Goal: Task Accomplishment & Management: Use online tool/utility

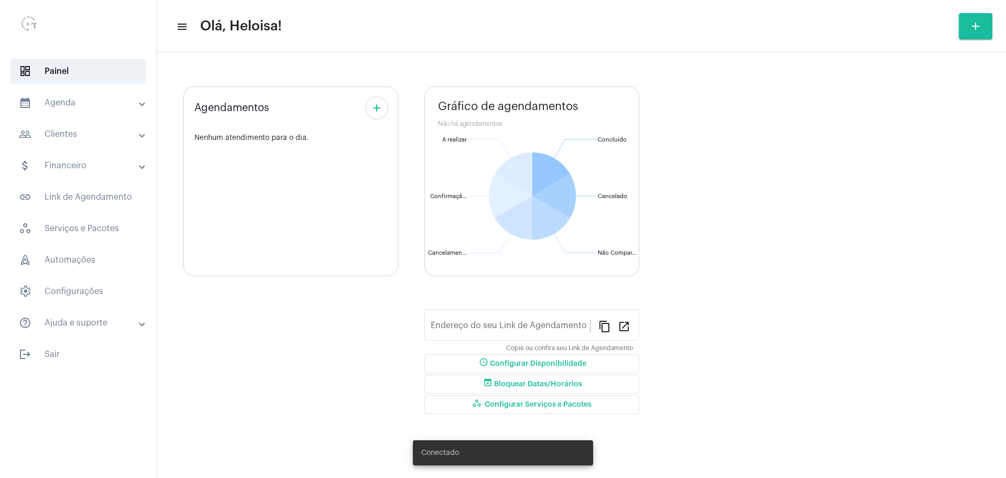
type input "[URL][DOMAIN_NAME]"
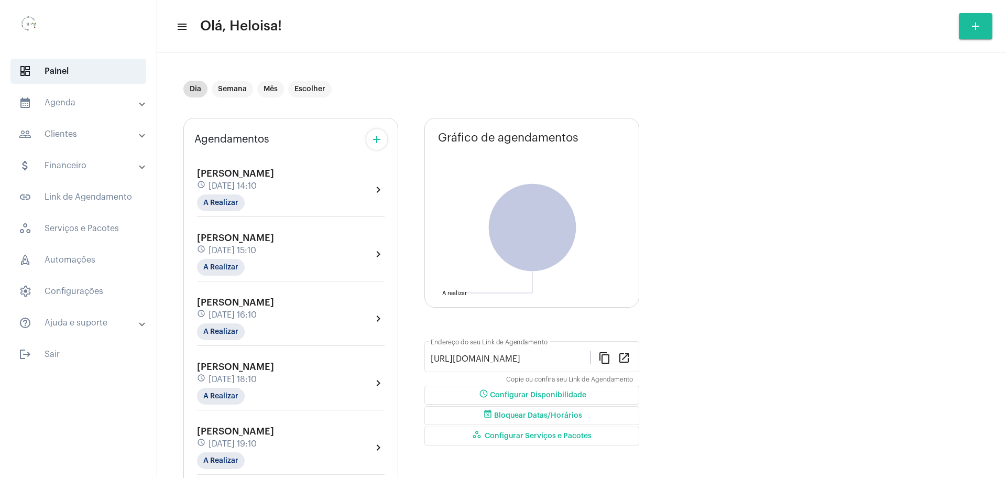
click at [229, 177] on span "[PERSON_NAME]" at bounding box center [235, 173] width 77 height 9
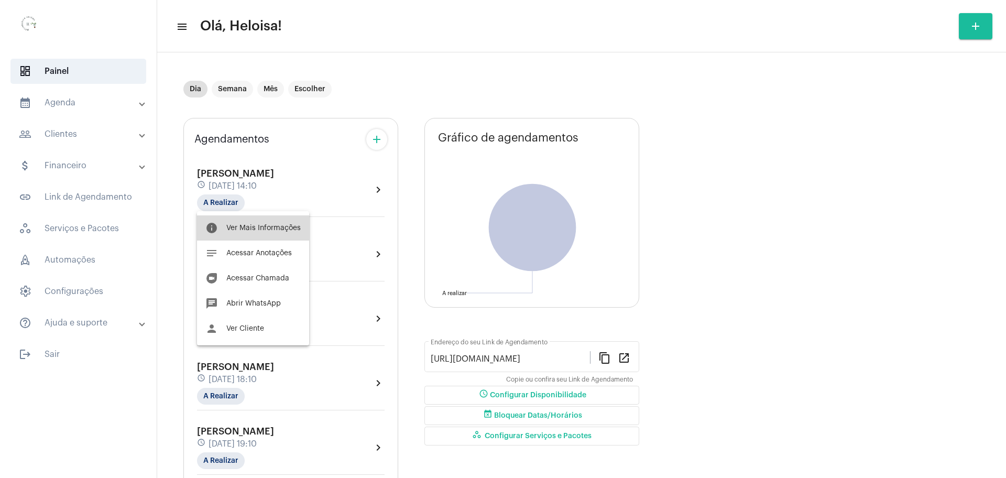
click at [257, 225] on span "Ver Mais Informações" at bounding box center [263, 227] width 74 height 7
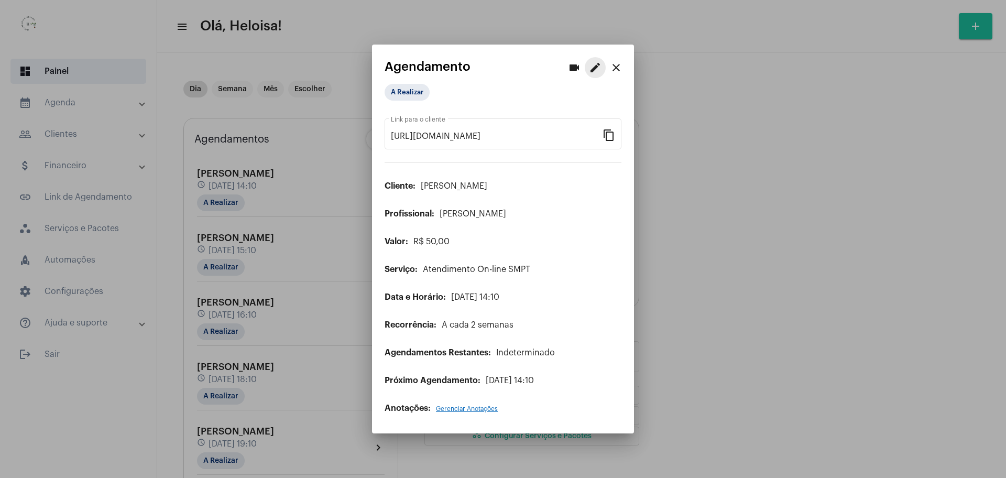
click at [593, 70] on mat-icon "edit" at bounding box center [595, 67] width 13 height 13
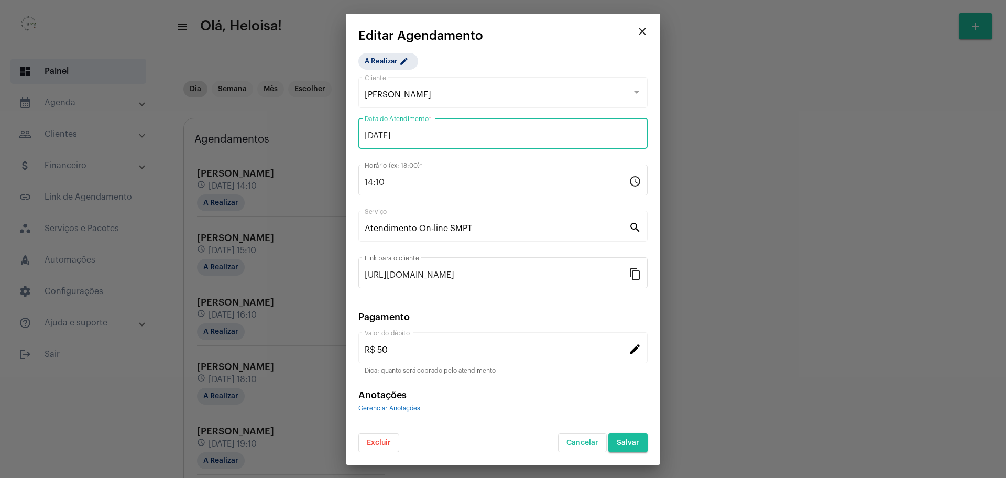
click at [445, 131] on input "[DATE]" at bounding box center [503, 135] width 277 height 9
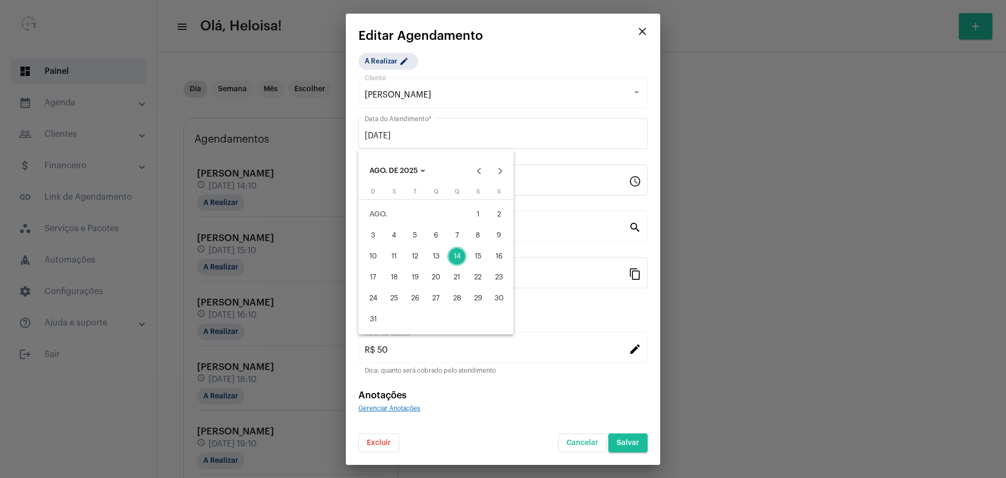
click at [481, 256] on div "15" at bounding box center [477, 256] width 19 height 19
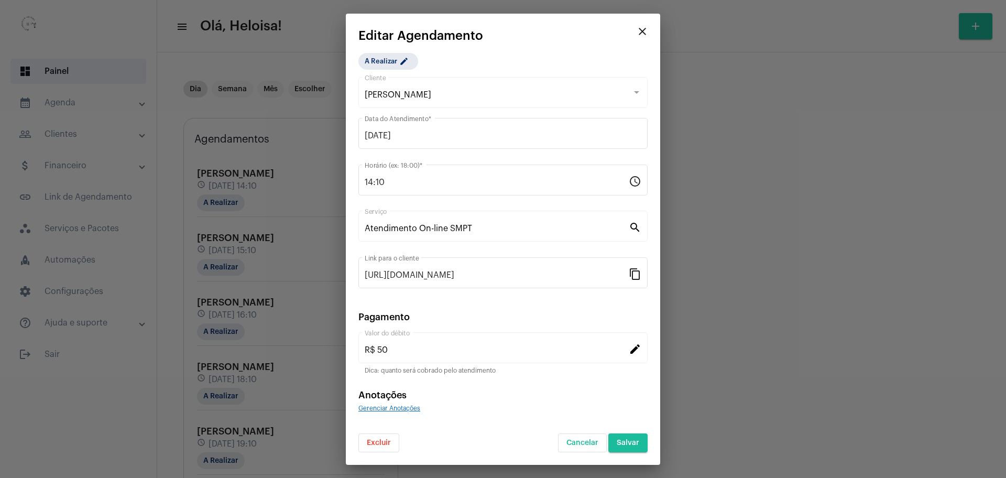
type input "[DATE]"
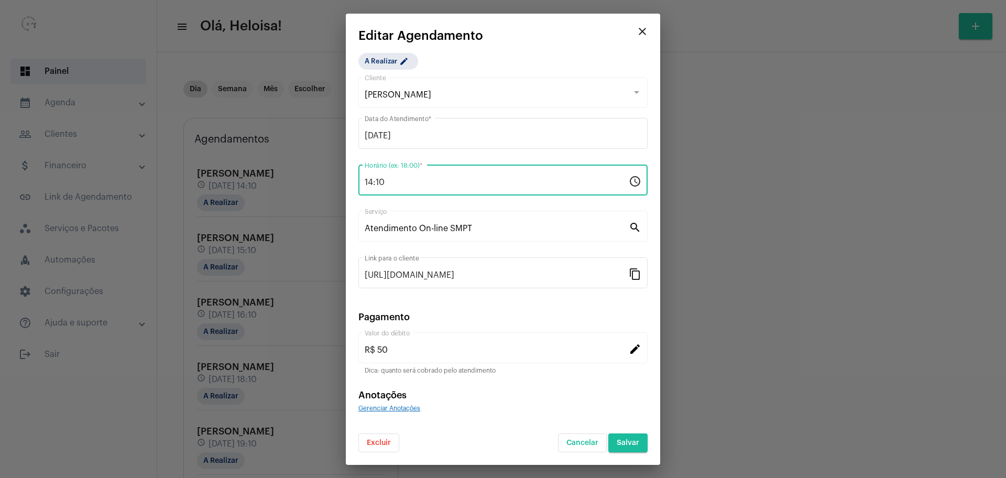
drag, startPoint x: 415, startPoint y: 180, endPoint x: 314, endPoint y: 177, distance: 100.1
click at [314, 177] on div "videocam edit close Agendamento A Realizar [URL][DOMAIN_NAME] Link para o clien…" at bounding box center [503, 239] width 1006 height 478
type input "09:10"
click at [573, 54] on div "A Realizar edit [PERSON_NAME] Cliente [DATE] Data do Atendimento * 09:10 Horári…" at bounding box center [502, 252] width 289 height 399
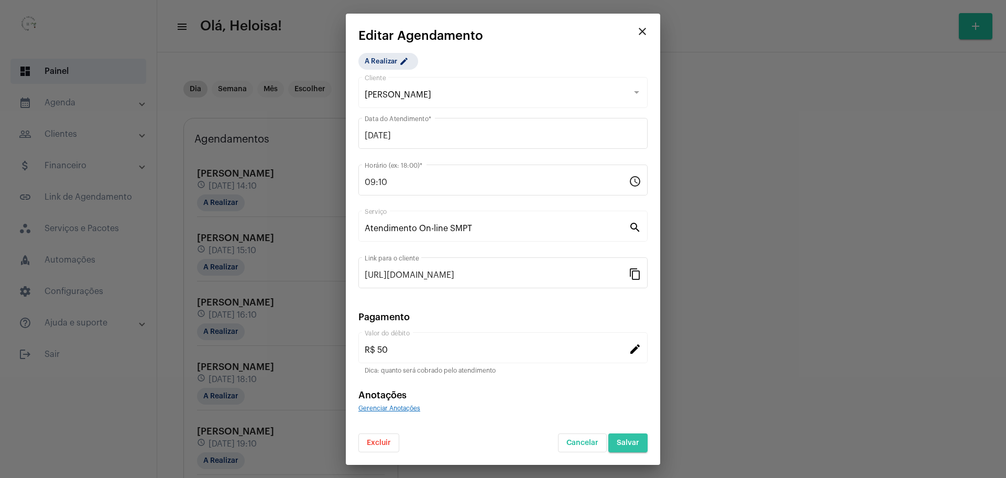
click at [632, 441] on span "Salvar" at bounding box center [628, 442] width 23 height 7
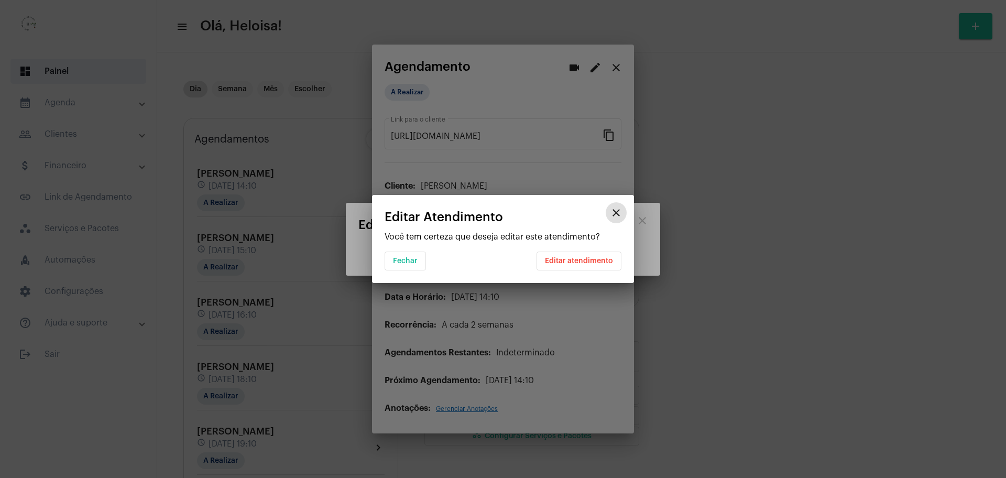
click at [577, 258] on span "Editar atendimento" at bounding box center [579, 260] width 68 height 7
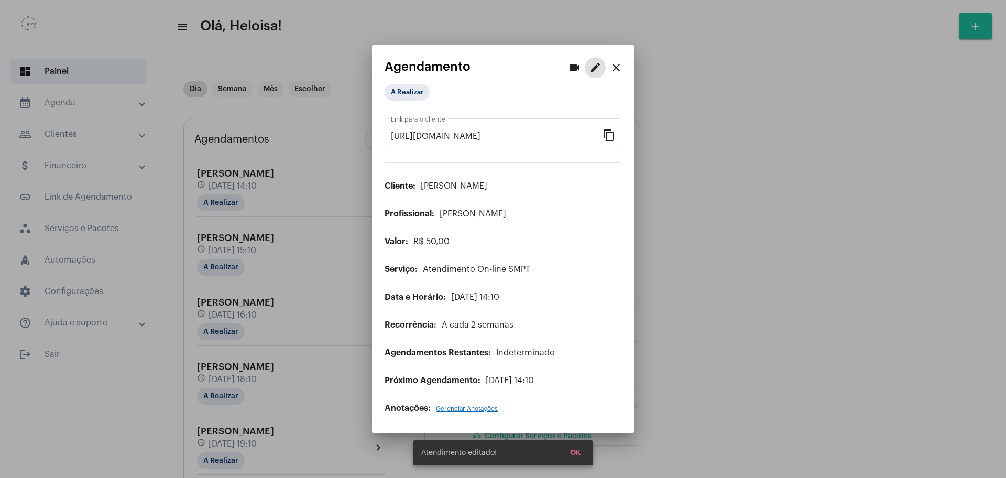
click at [616, 67] on mat-icon "close" at bounding box center [616, 67] width 13 height 13
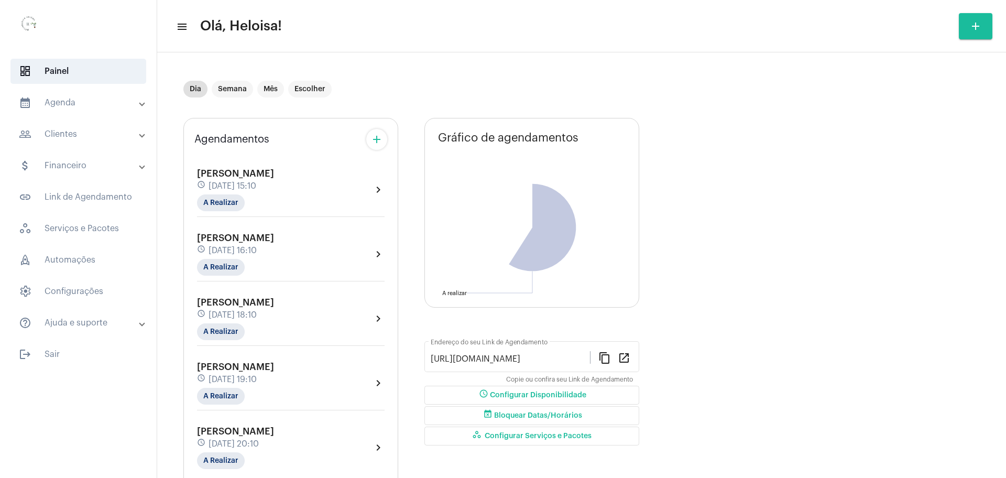
scroll to position [36, 0]
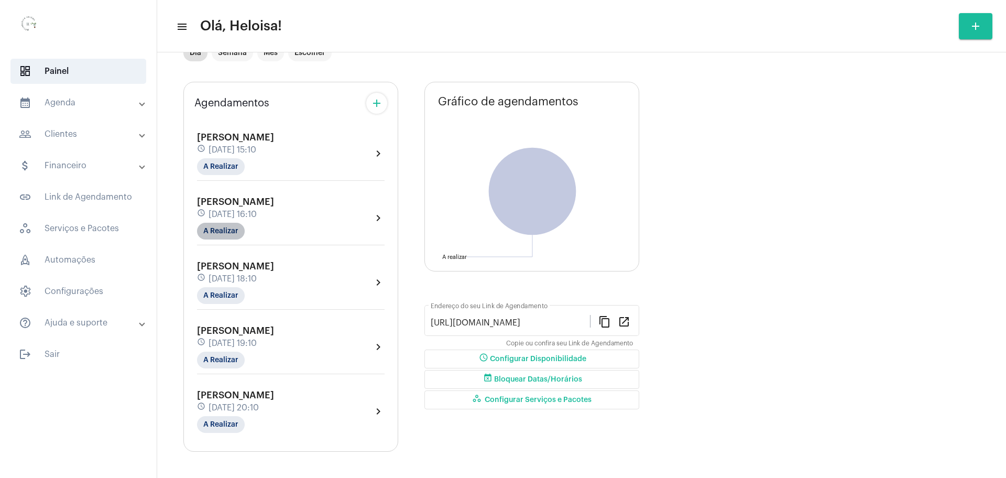
click at [223, 223] on mat-chip "A Realizar" at bounding box center [221, 231] width 48 height 17
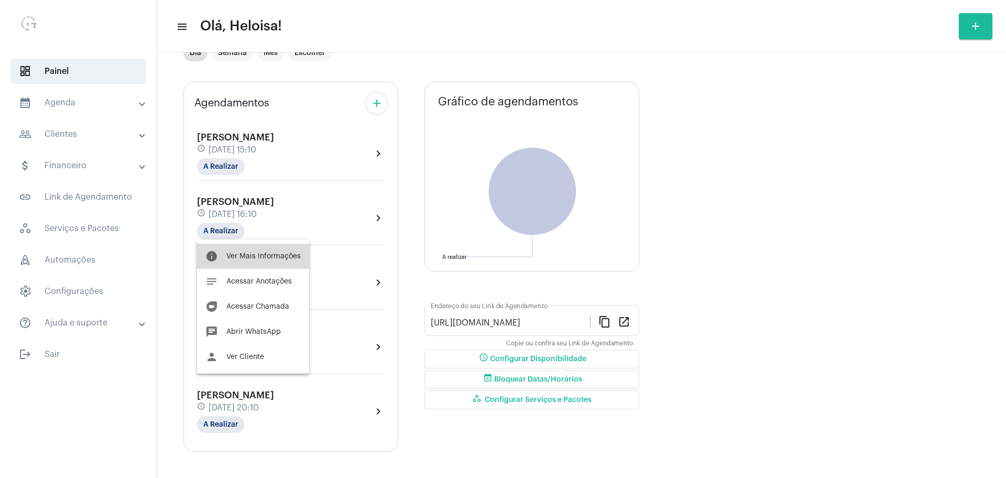
click at [274, 253] on span "Ver Mais Informações" at bounding box center [263, 256] width 74 height 7
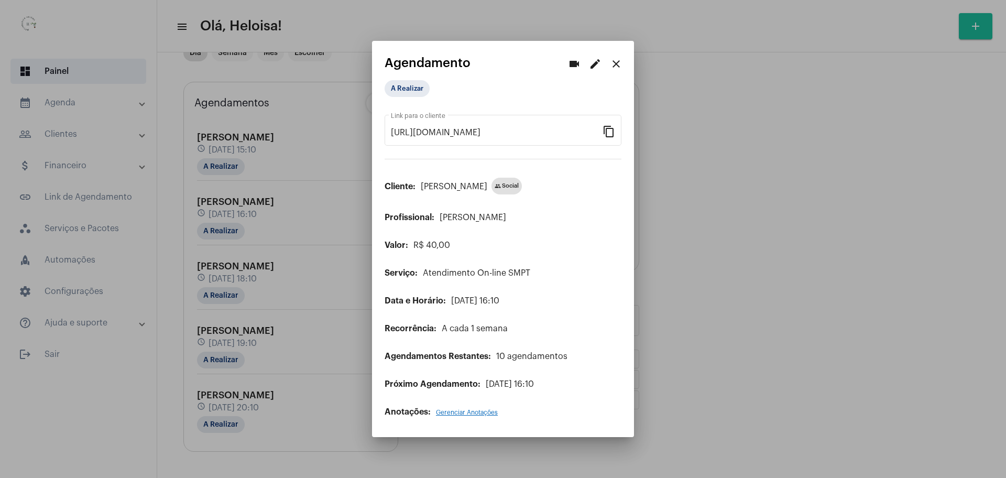
click at [592, 65] on mat-icon "edit" at bounding box center [595, 64] width 13 height 13
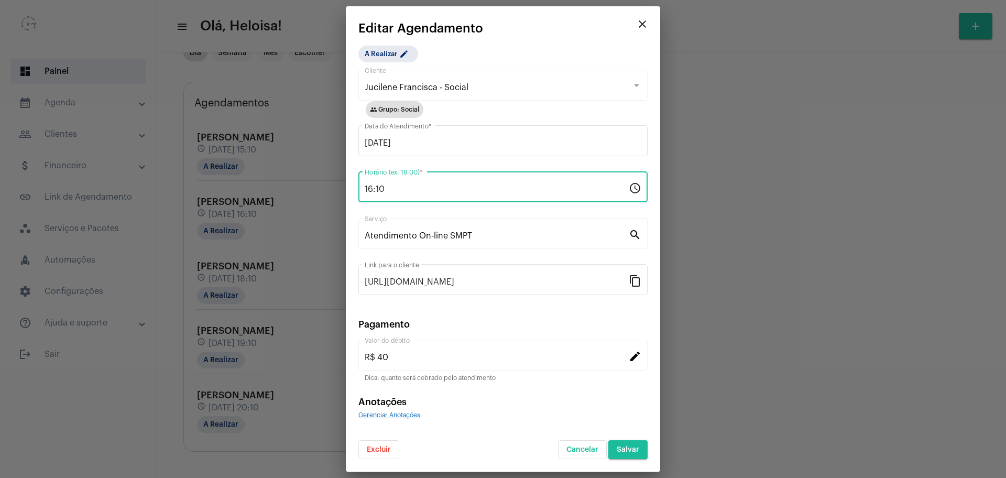
drag, startPoint x: 418, startPoint y: 184, endPoint x: 383, endPoint y: 184, distance: 34.6
click at [418, 184] on input "16:10" at bounding box center [497, 188] width 264 height 9
click at [368, 189] on input "16:10" at bounding box center [497, 188] width 264 height 9
type input "17:10"
click at [545, 36] on app-create-edit-schedule "close Editar Agendamento A Realizar edit Jucilene Francisca - Social Cliente gr…" at bounding box center [502, 240] width 289 height 438
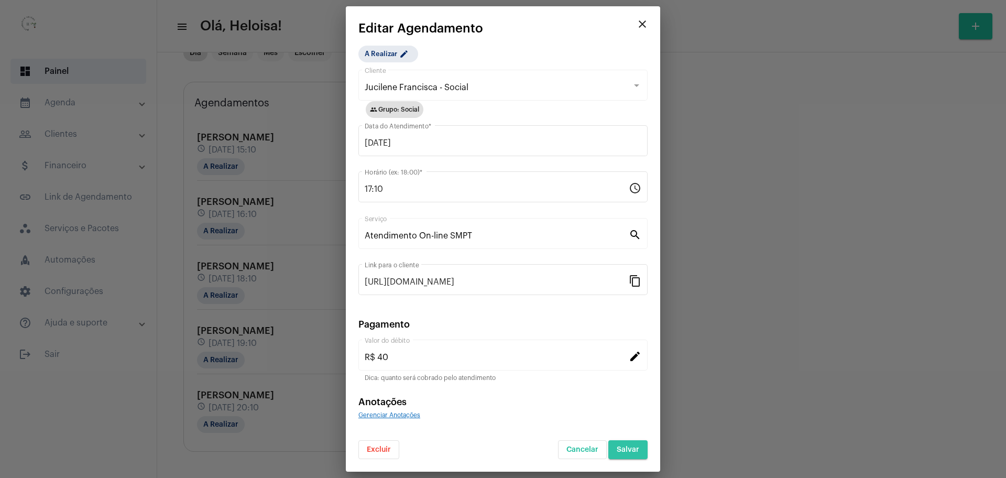
click at [629, 450] on span "Salvar" at bounding box center [628, 449] width 23 height 7
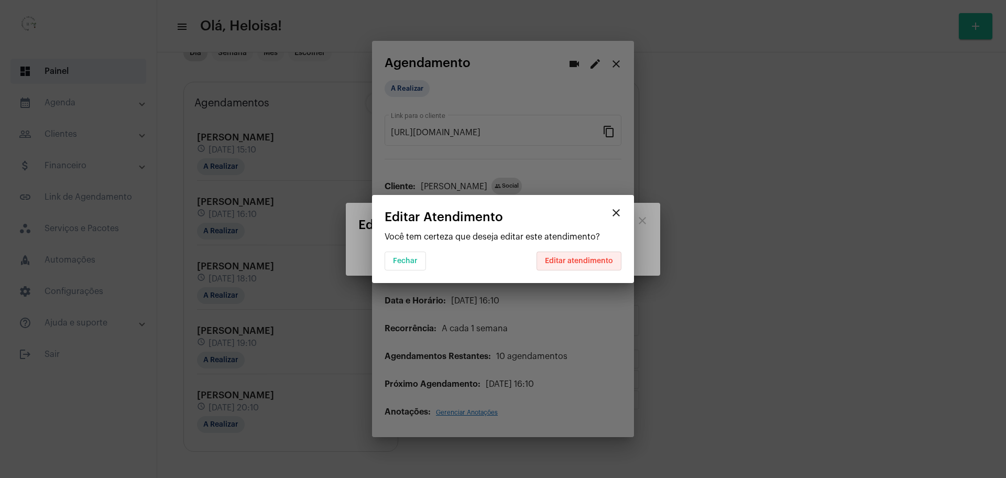
click at [592, 261] on span "Editar atendimento" at bounding box center [579, 260] width 68 height 7
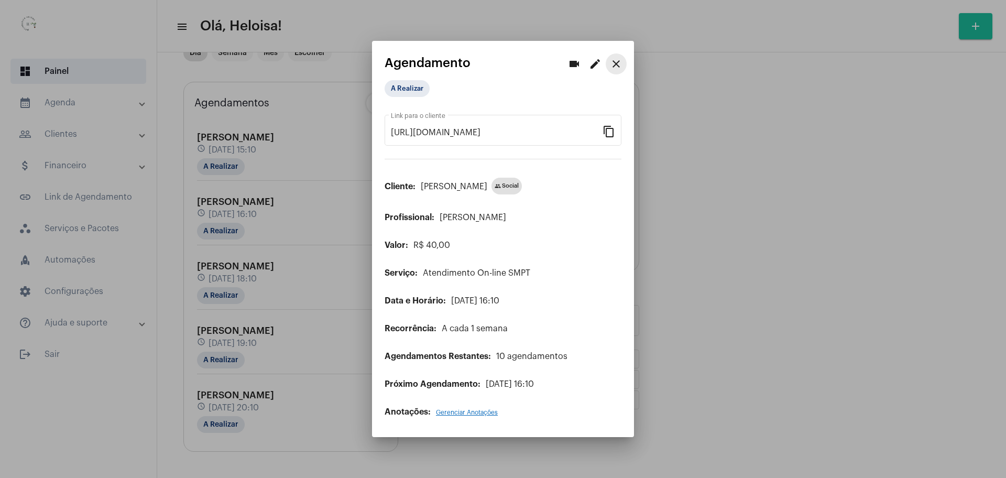
click at [618, 62] on mat-icon "close" at bounding box center [616, 64] width 13 height 13
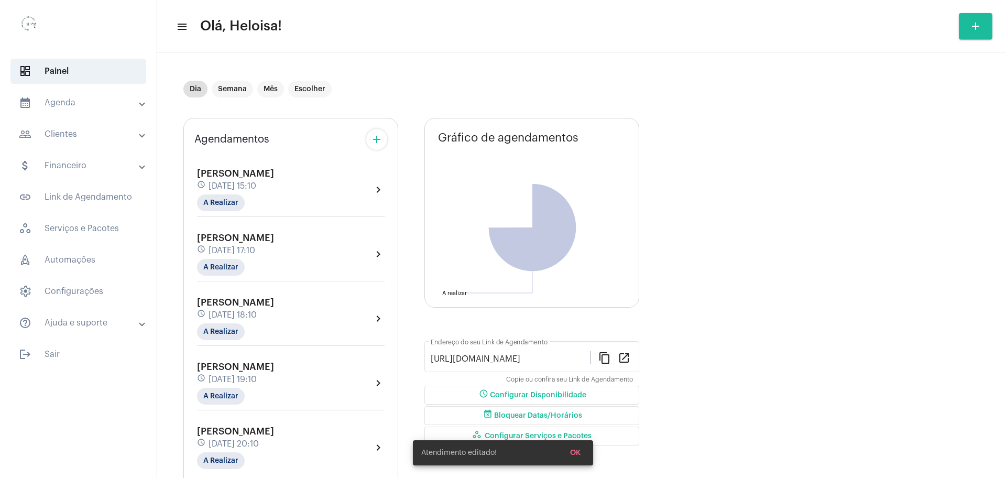
scroll to position [36, 0]
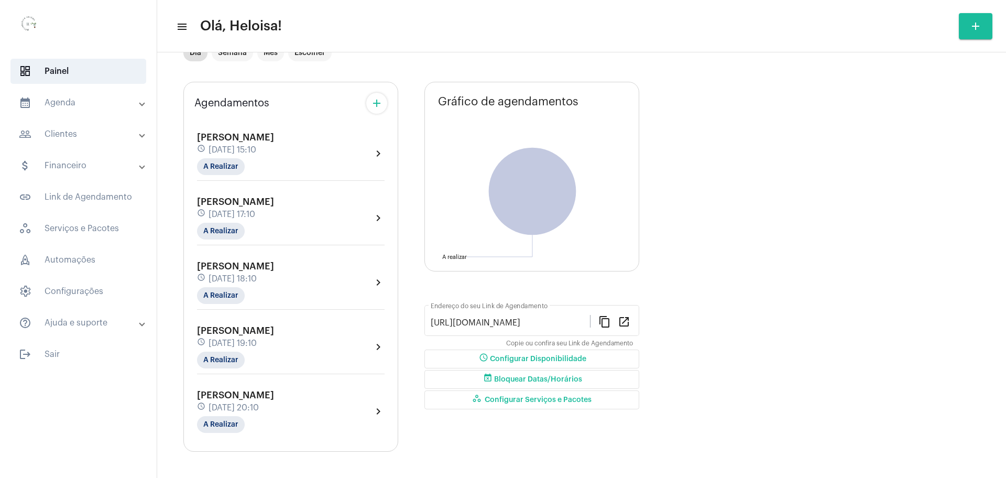
click at [250, 274] on span "[DATE] 18:10" at bounding box center [233, 278] width 48 height 9
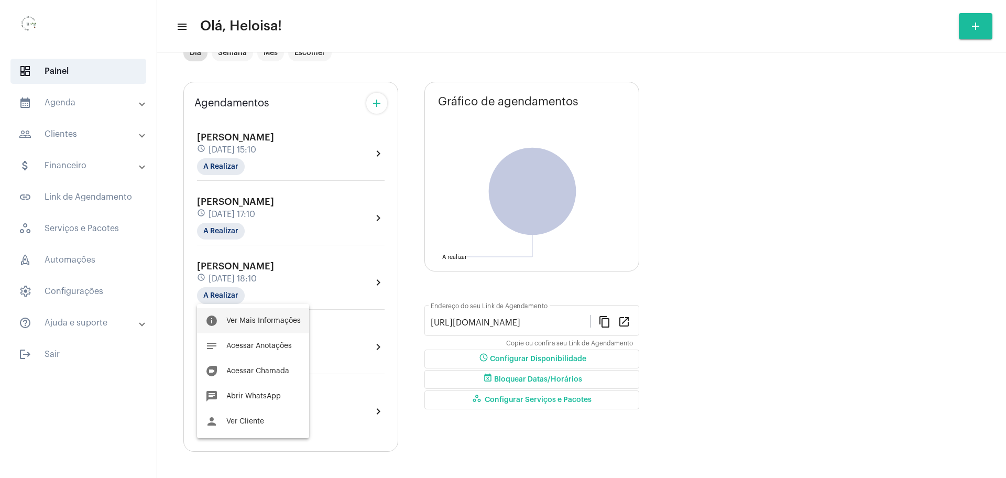
click at [268, 320] on span "Ver Mais Informações" at bounding box center [263, 320] width 74 height 7
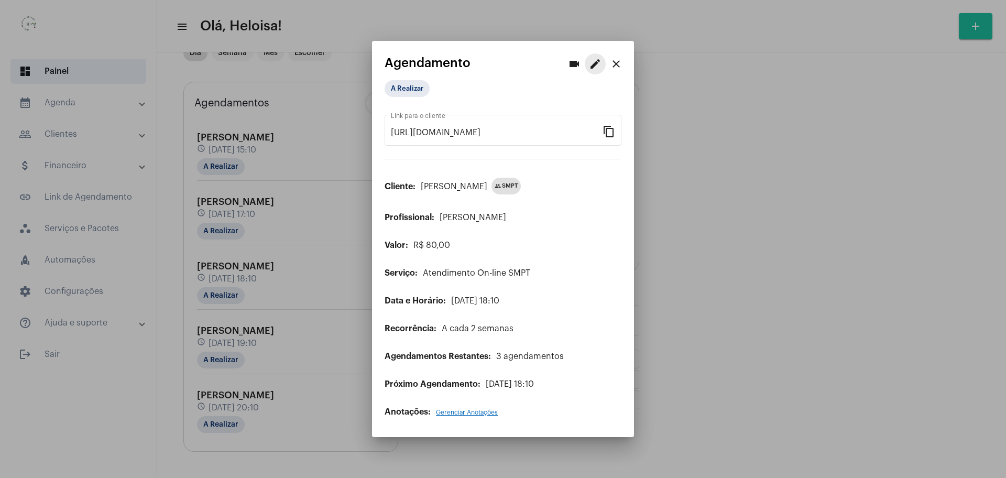
click at [587, 62] on button "edit" at bounding box center [595, 63] width 21 height 21
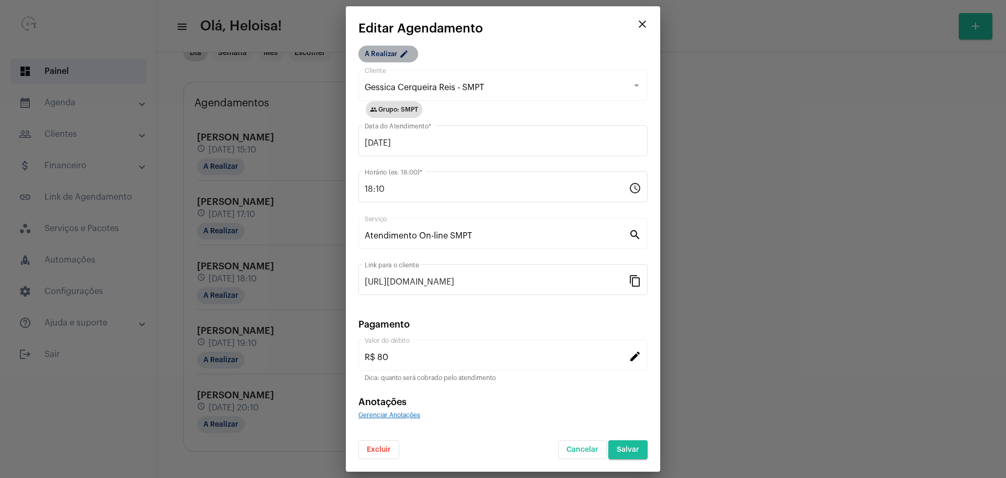
click at [383, 50] on mat-chip "A Realizar edit" at bounding box center [388, 54] width 60 height 17
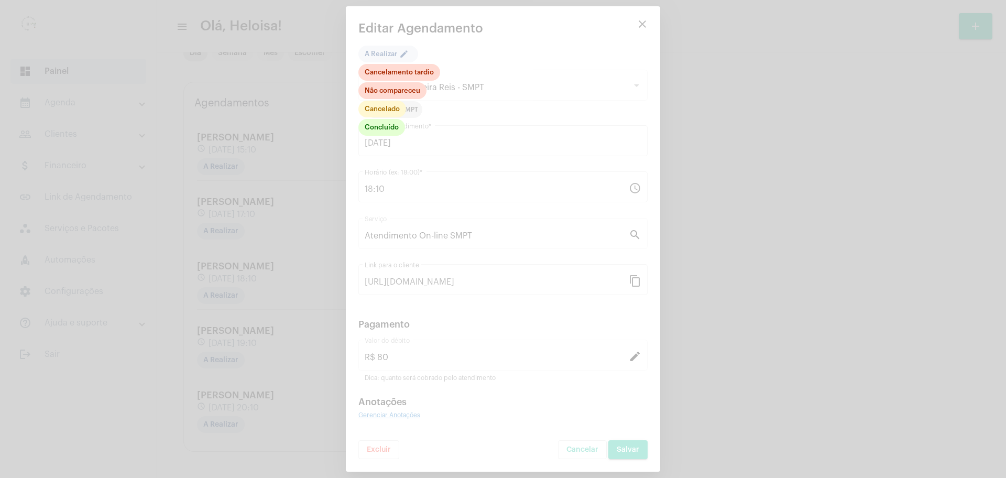
drag, startPoint x: 517, startPoint y: 62, endPoint x: 535, endPoint y: 89, distance: 32.0
click at [518, 62] on div at bounding box center [503, 239] width 1006 height 478
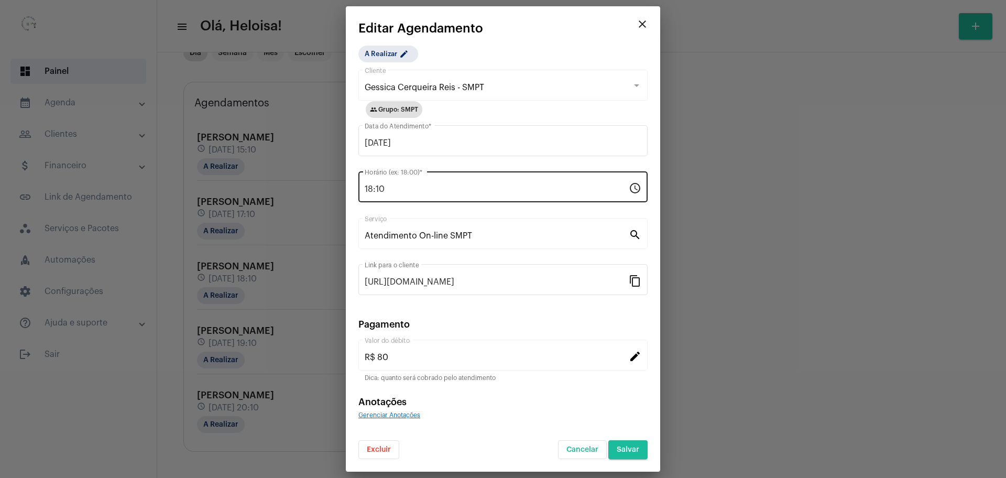
click at [498, 179] on div "18:10 Horário (ex: 18:00) *" at bounding box center [497, 185] width 264 height 33
click at [374, 186] on input "18:10" at bounding box center [497, 188] width 264 height 9
drag, startPoint x: 394, startPoint y: 194, endPoint x: 364, endPoint y: 194, distance: 29.9
click at [364, 194] on div "15:06 Horário (ex: 18:00) * schedule" at bounding box center [502, 185] width 289 height 33
type input "1"
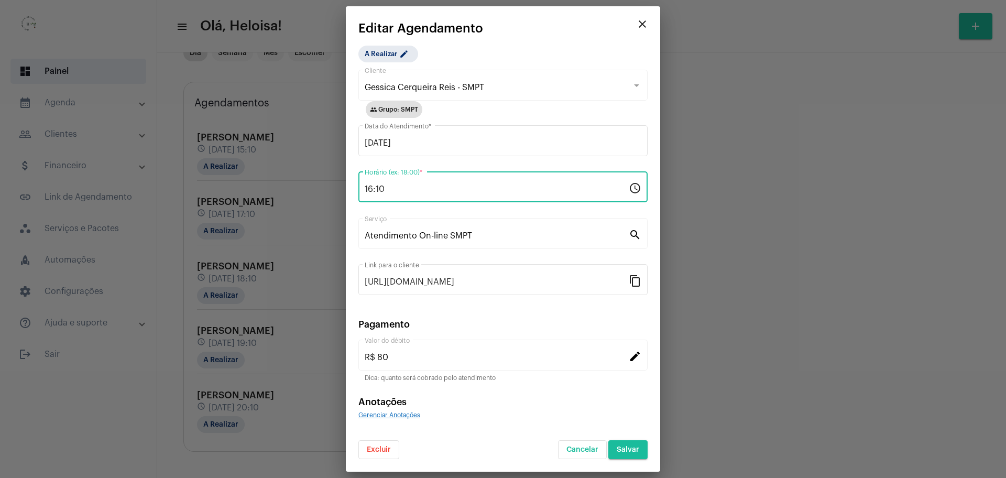
type input "16:10"
click at [560, 50] on div "A Realizar edit Gessica Cerqueira Reis - SMPT Cliente group Grupo: SMPT [DATE] …" at bounding box center [502, 252] width 289 height 413
click at [630, 449] on span "Salvar" at bounding box center [628, 449] width 23 height 7
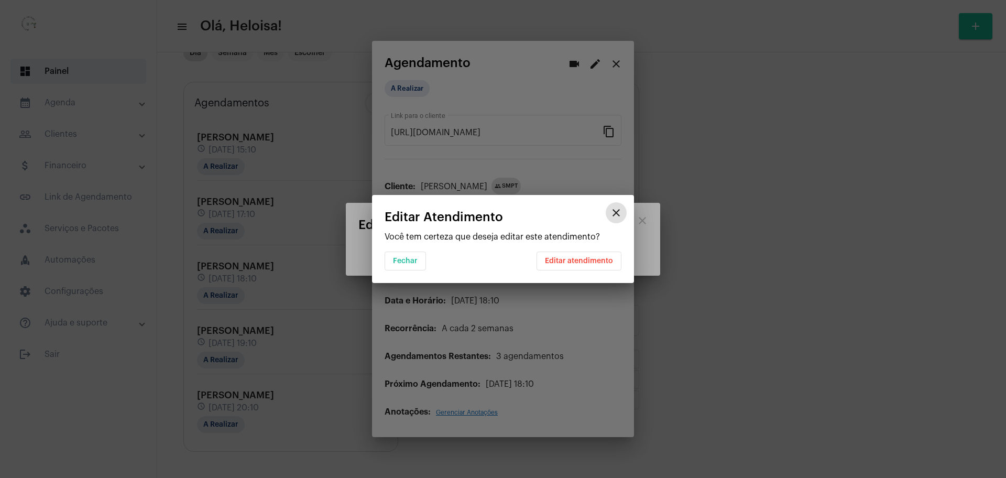
click at [563, 261] on span "Editar atendimento" at bounding box center [579, 260] width 68 height 7
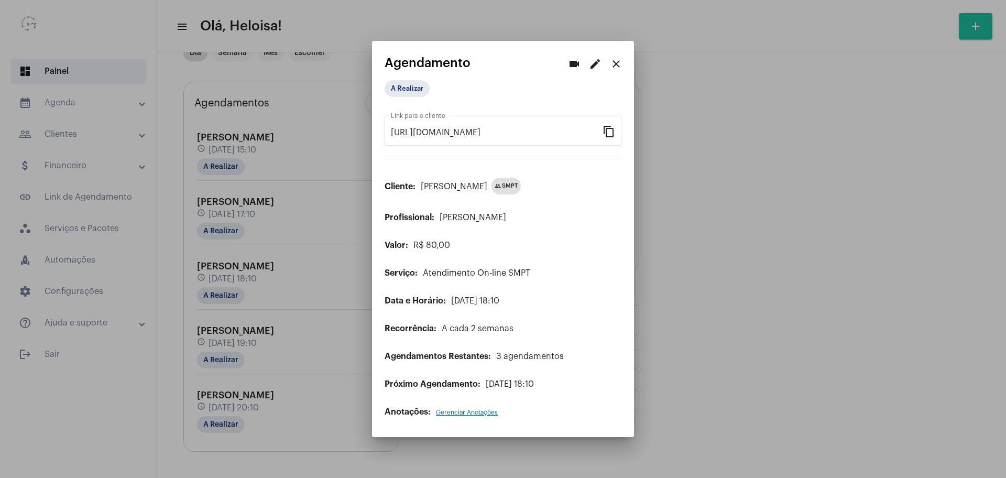
click at [739, 254] on div at bounding box center [503, 239] width 1006 height 478
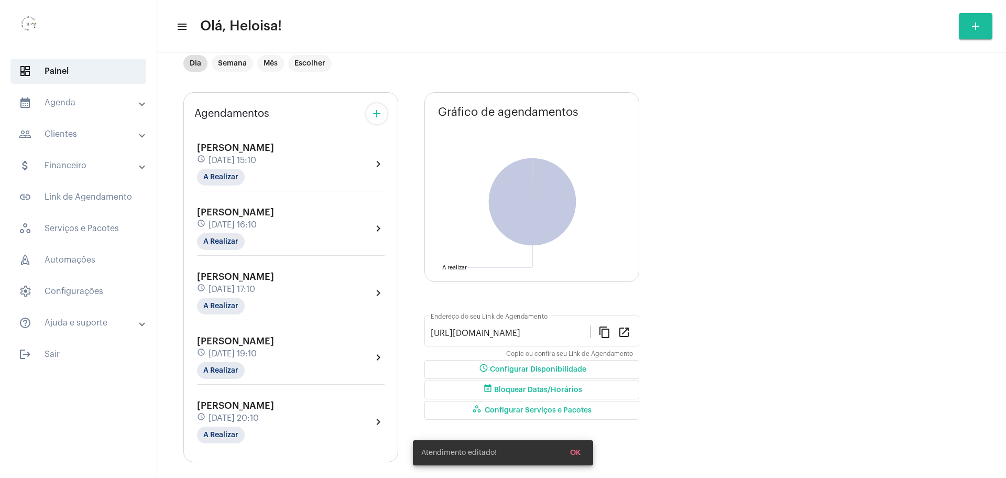
scroll to position [36, 0]
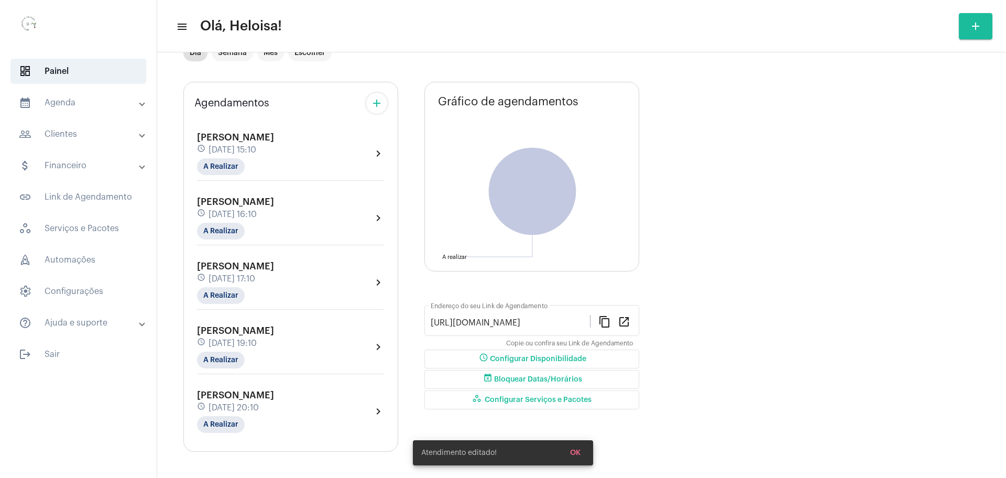
click at [244, 214] on span "[DATE] 16:10" at bounding box center [233, 214] width 48 height 9
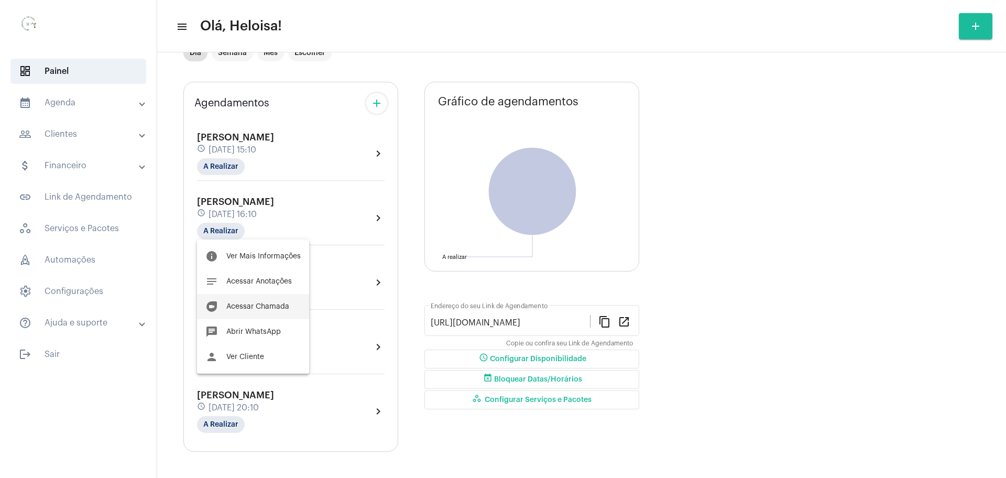
click at [254, 307] on span "Acessar Chamada" at bounding box center [257, 306] width 63 height 7
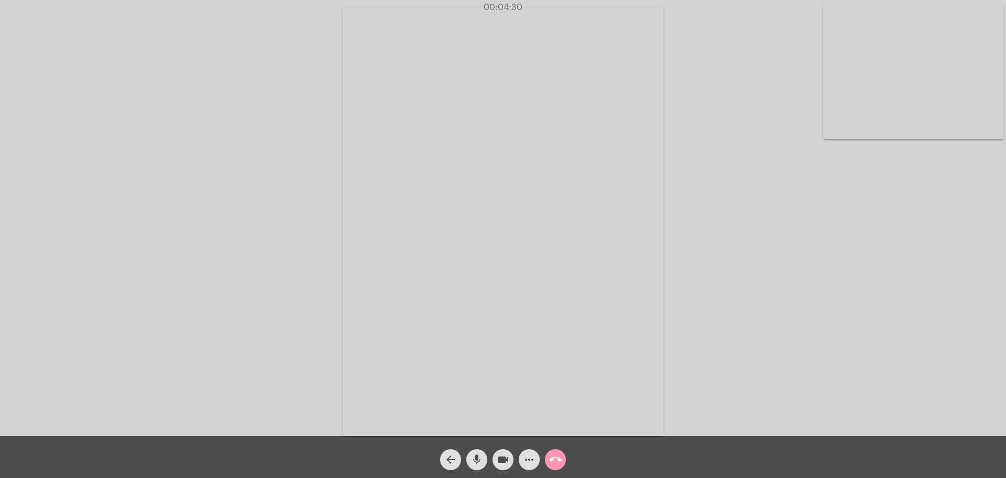
click at [259, 316] on div "Acessando Câmera e Microfone..." at bounding box center [503, 221] width 1004 height 436
click at [217, 173] on div "Acessando Câmera e Microfone..." at bounding box center [503, 221] width 1004 height 436
click at [552, 461] on mat-icon "call_end" at bounding box center [555, 459] width 13 height 13
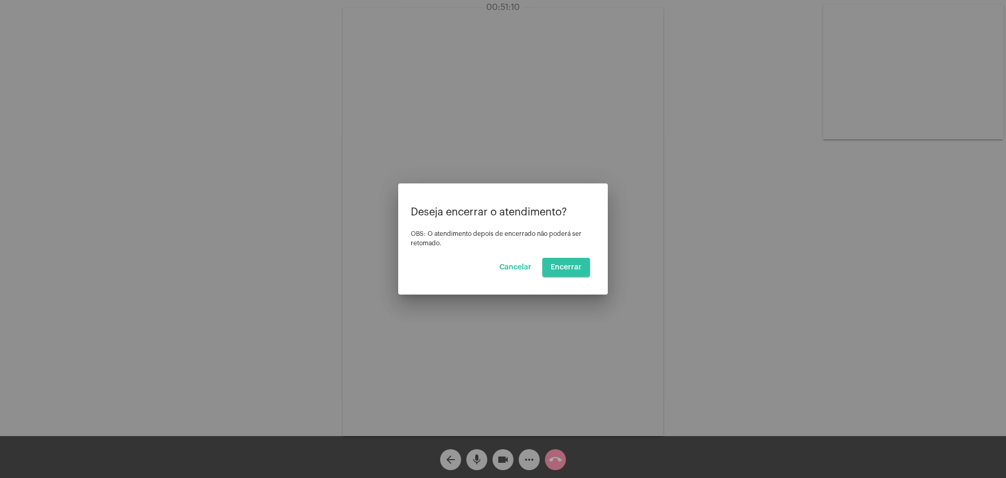
click at [584, 264] on button "Encerrar" at bounding box center [566, 267] width 48 height 19
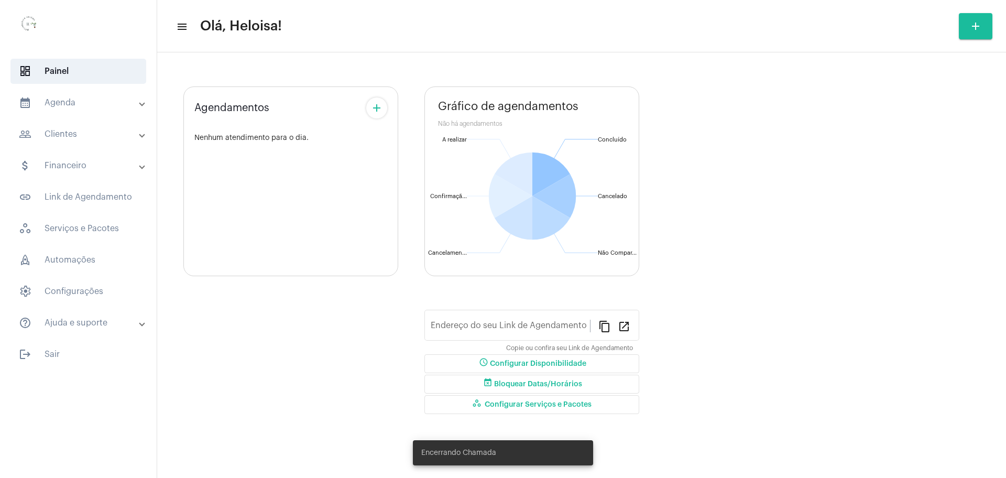
type input "[URL][DOMAIN_NAME]"
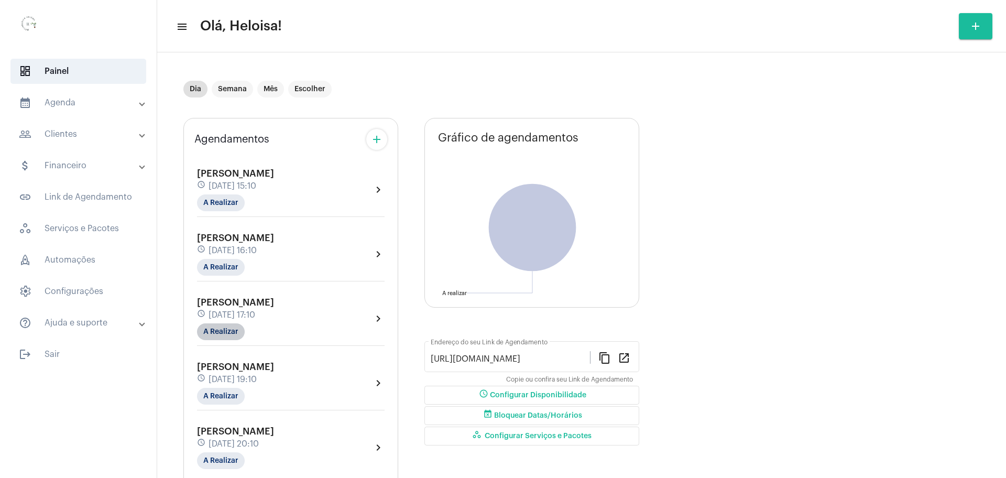
scroll to position [36, 0]
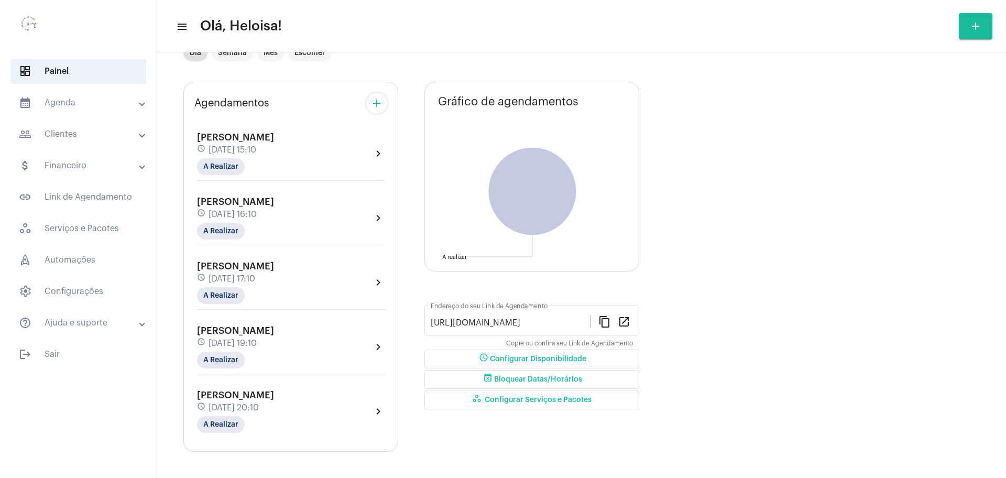
drag, startPoint x: 243, startPoint y: 262, endPoint x: 249, endPoint y: 266, distance: 7.6
click at [247, 265] on span "[PERSON_NAME]" at bounding box center [235, 265] width 77 height 9
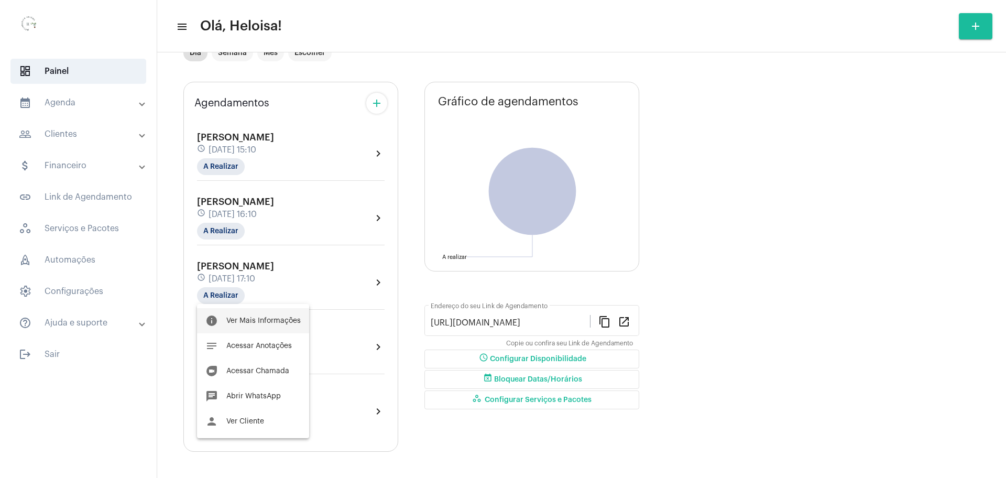
click at [258, 325] on button "info Ver Mais Informações" at bounding box center [253, 320] width 112 height 25
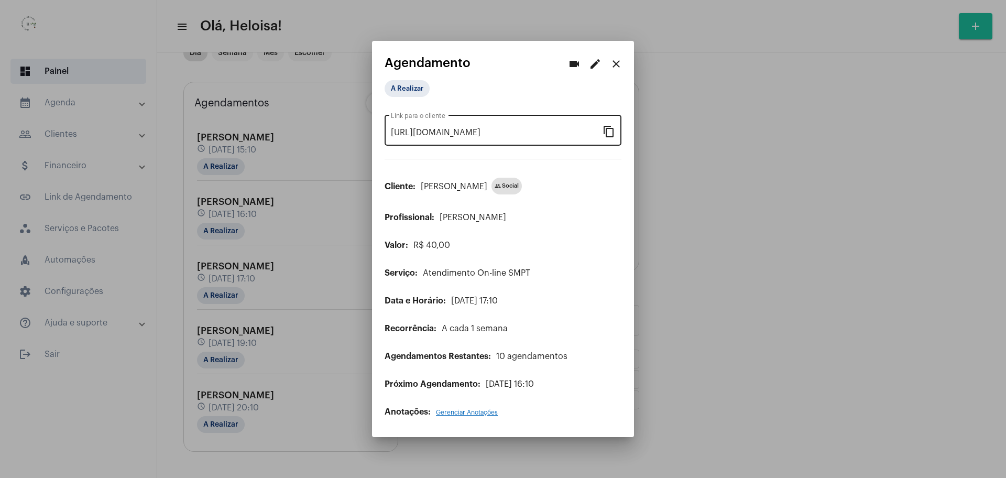
click at [619, 133] on div "[URL][DOMAIN_NAME] Link para o cliente content_copy" at bounding box center [503, 129] width 237 height 33
click at [612, 133] on mat-icon "content_copy" at bounding box center [609, 131] width 13 height 13
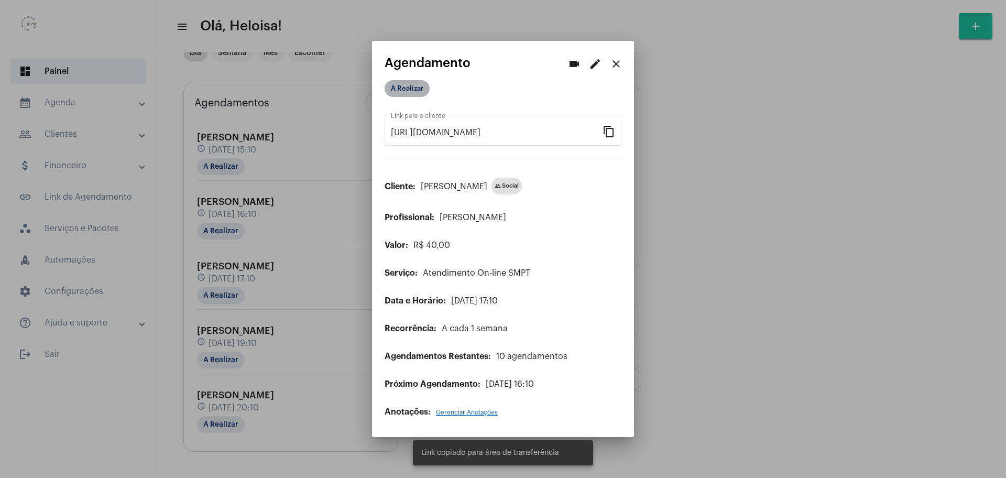
click at [409, 90] on mat-chip "A Realizar" at bounding box center [407, 88] width 45 height 17
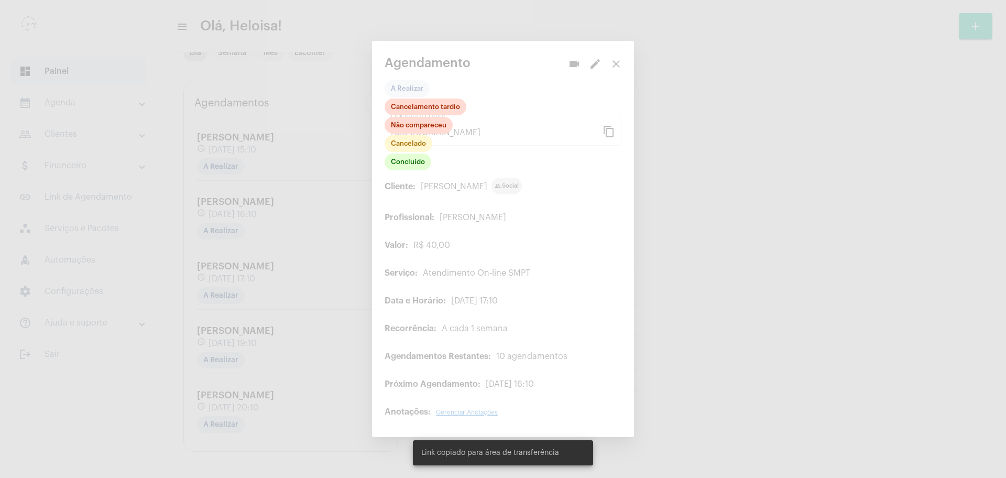
drag, startPoint x: 554, startPoint y: 189, endPoint x: 566, endPoint y: 190, distance: 12.7
click at [556, 190] on div at bounding box center [503, 239] width 1006 height 478
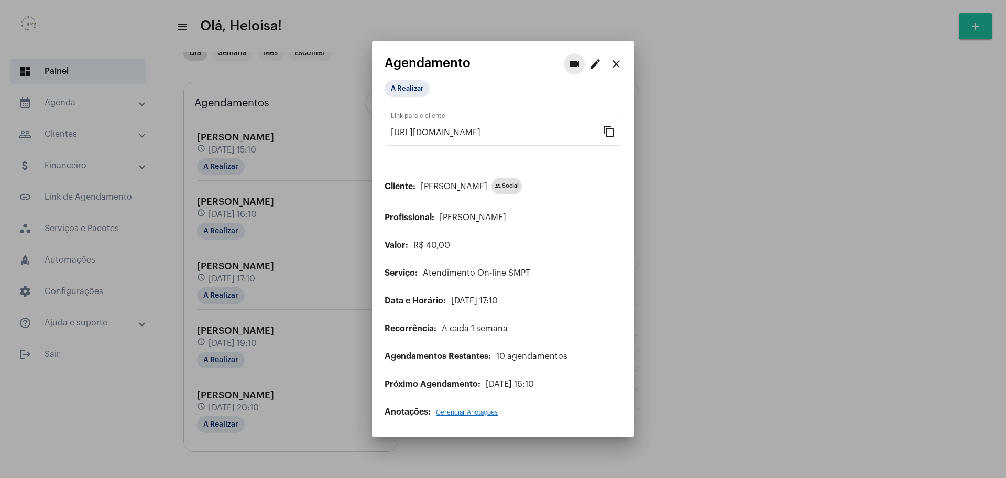
click at [573, 66] on mat-icon "videocam" at bounding box center [574, 64] width 13 height 13
